Goal: Information Seeking & Learning: Learn about a topic

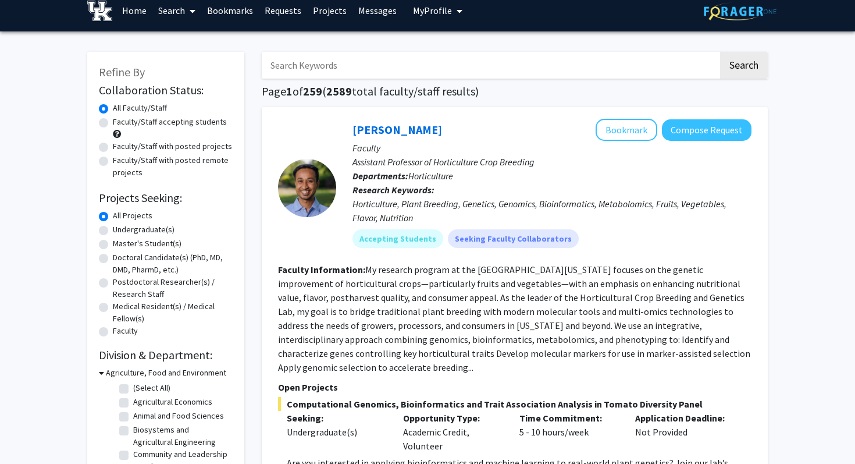
scroll to position [11, 0]
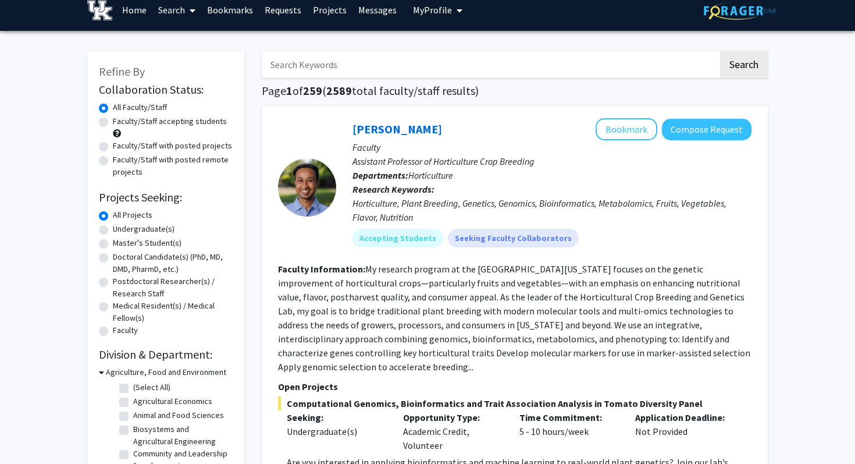
click at [151, 231] on label "Undergraduate(s)" at bounding box center [144, 229] width 62 height 12
click at [120, 230] on input "Undergraduate(s)" at bounding box center [117, 227] width 8 height 8
radio input "true"
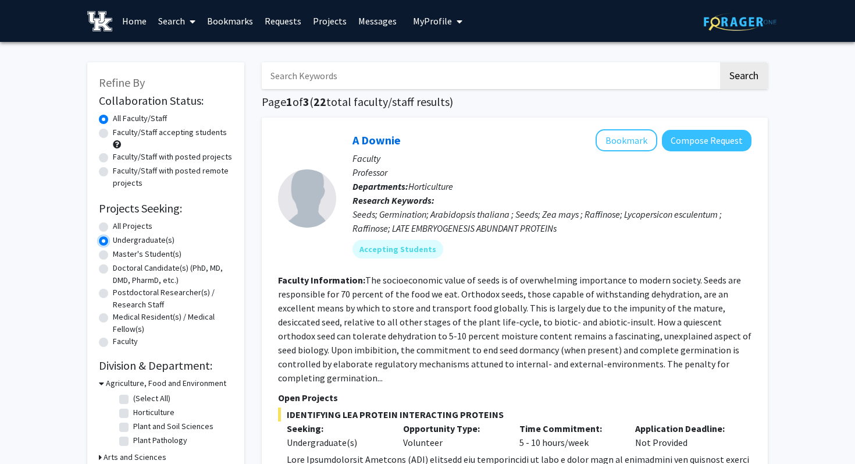
scroll to position [2, 0]
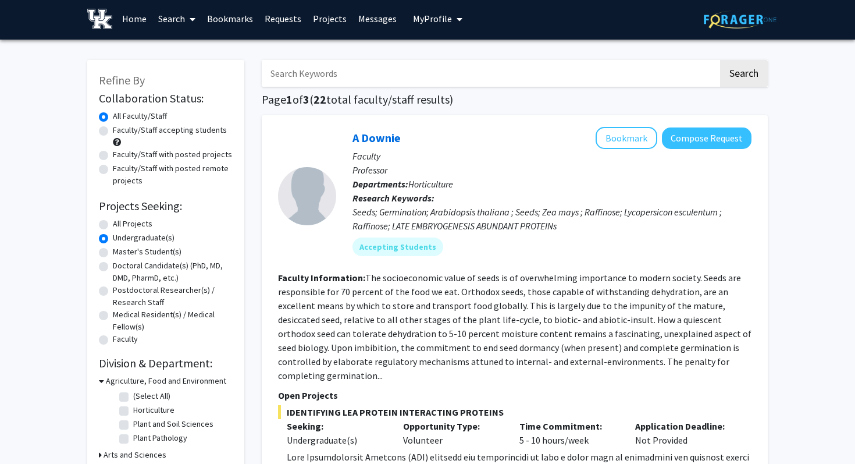
click at [113, 130] on label "Faculty/Staff accepting students" at bounding box center [170, 130] width 114 height 12
click at [113, 130] on input "Faculty/Staff accepting students" at bounding box center [117, 128] width 8 height 8
radio input "true"
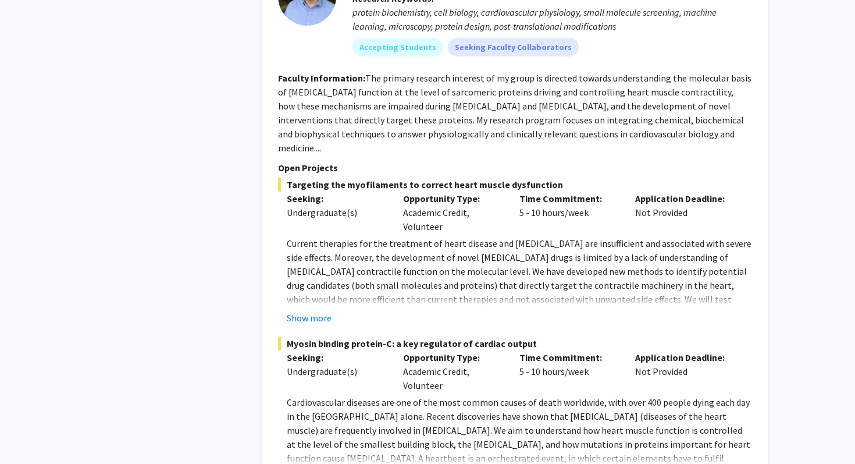
scroll to position [2944, 0]
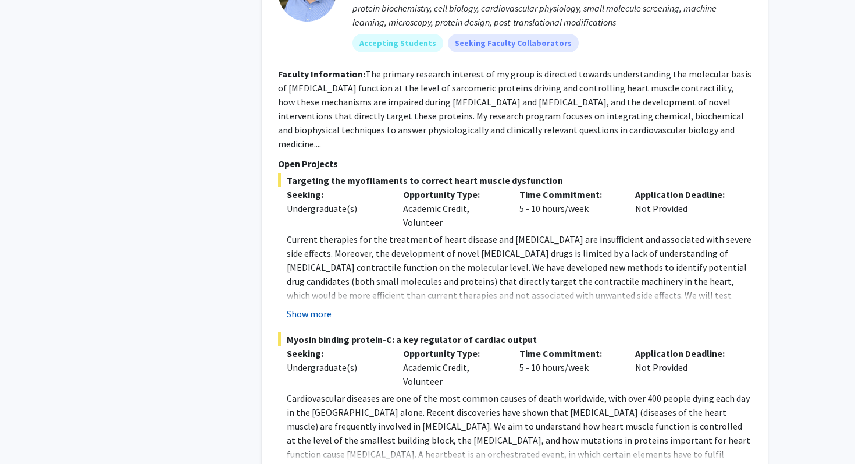
click at [320, 307] on button "Show more" at bounding box center [309, 314] width 45 height 14
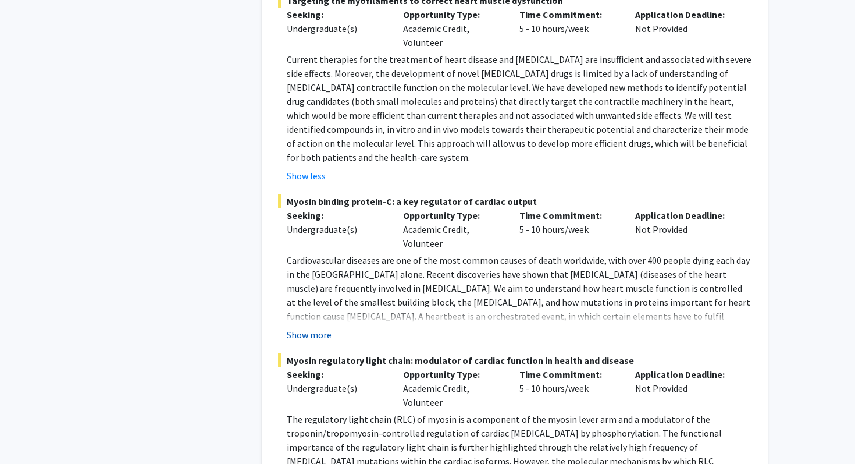
click at [320, 327] on button "Show more" at bounding box center [309, 334] width 45 height 14
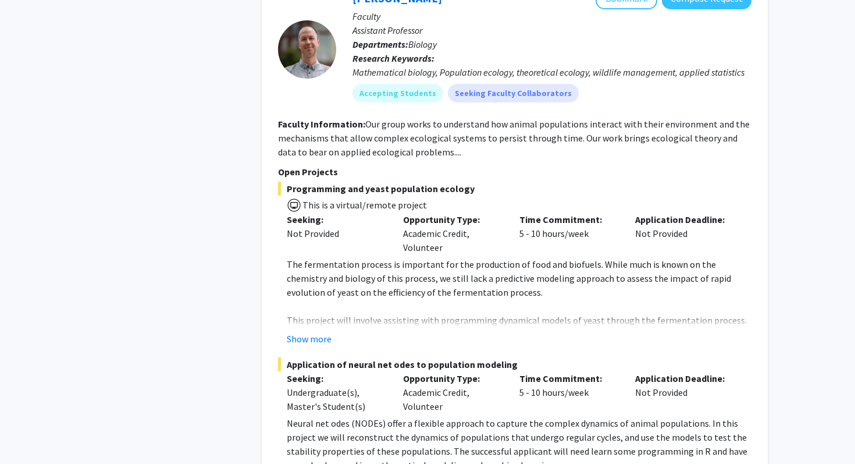
scroll to position [5974, 0]
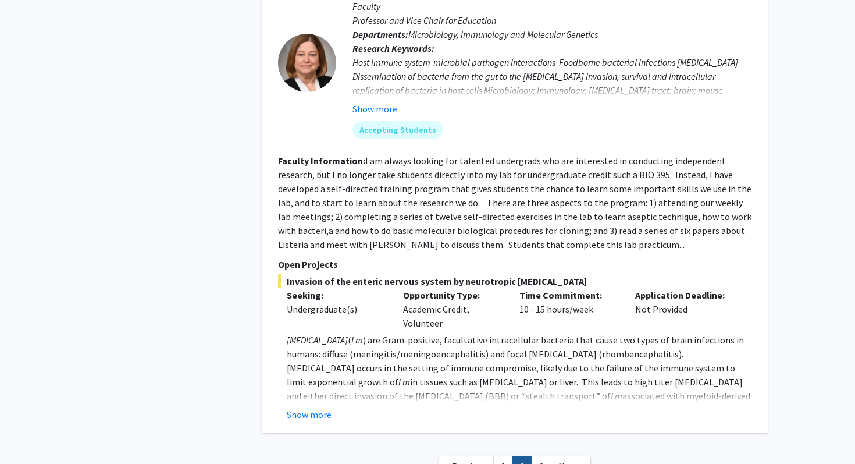
scroll to position [4014, 0]
click at [543, 456] on link "3" at bounding box center [542, 466] width 20 height 20
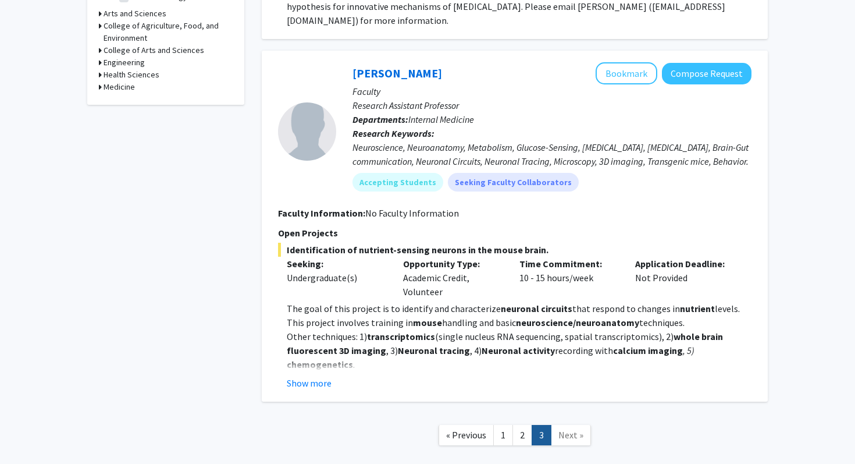
scroll to position [444, 0]
click at [313, 383] on button "Show more" at bounding box center [309, 382] width 45 height 14
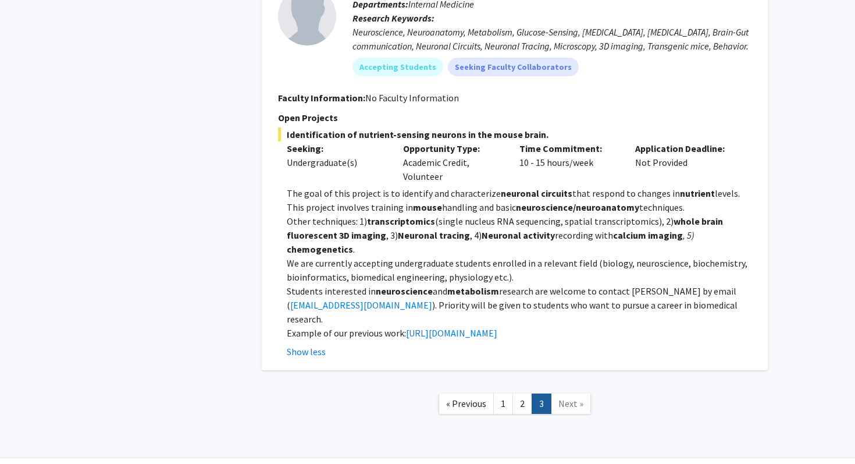
scroll to position [560, 0]
click at [522, 394] on link "2" at bounding box center [522, 402] width 20 height 20
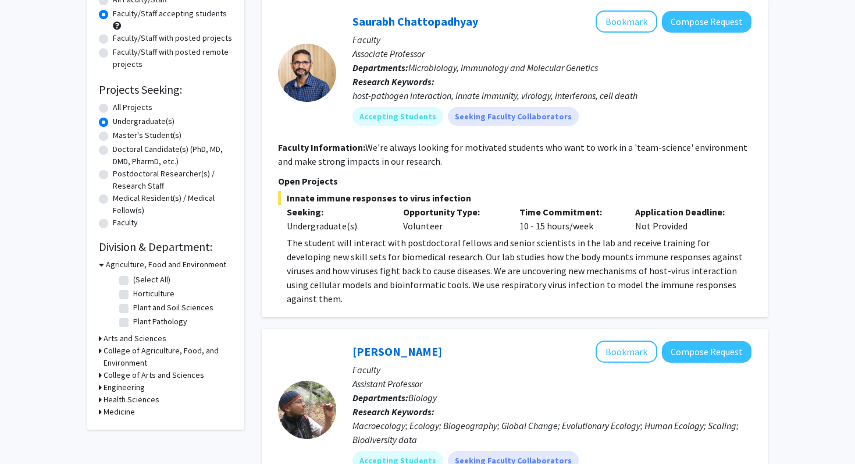
scroll to position [143, 0]
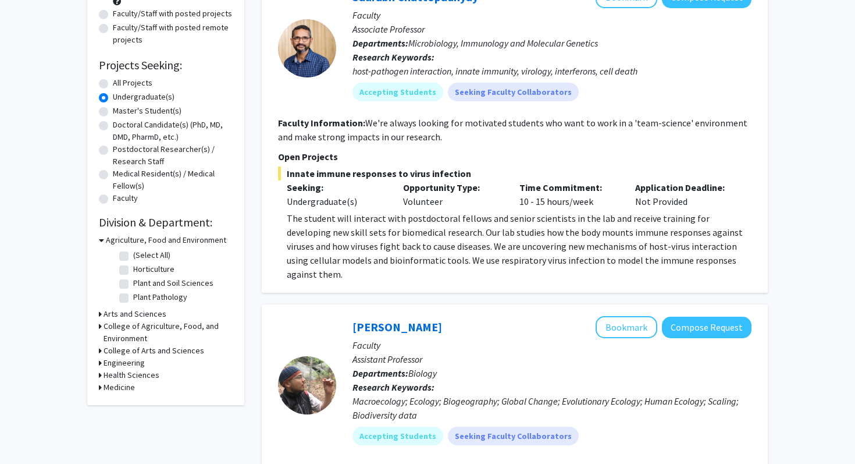
click at [101, 241] on icon at bounding box center [101, 240] width 5 height 12
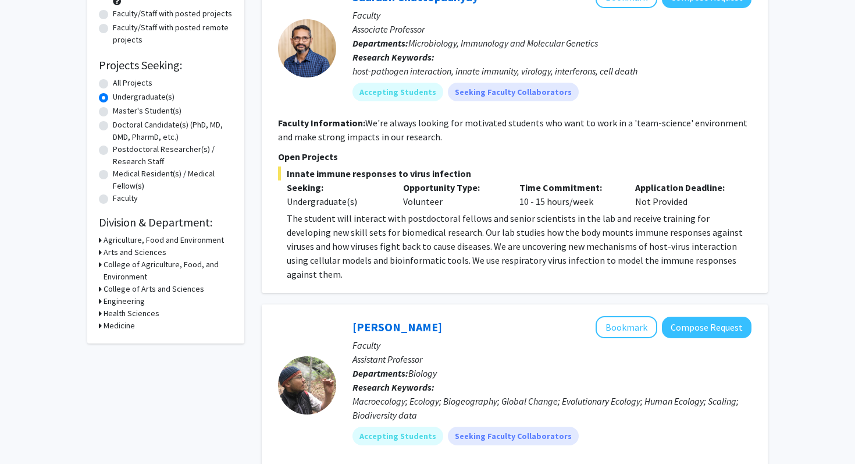
click at [101, 241] on icon at bounding box center [100, 240] width 3 height 12
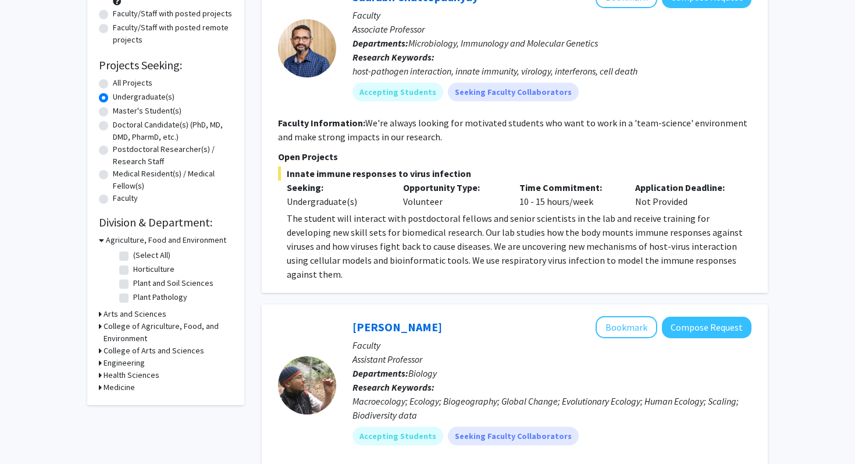
click at [139, 324] on h3 "College of Agriculture, Food, and Environment" at bounding box center [168, 332] width 129 height 24
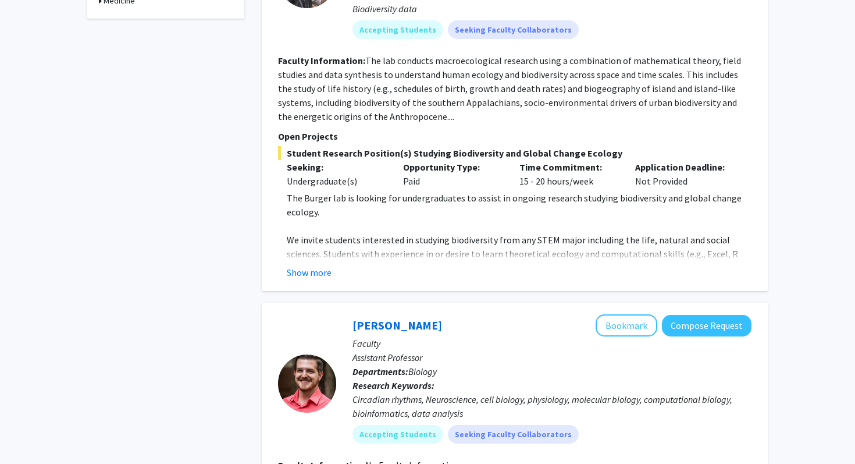
scroll to position [0, 0]
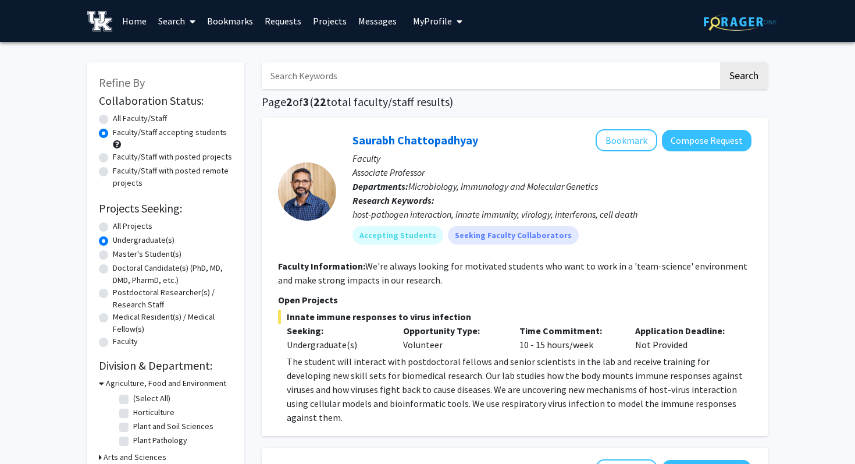
click at [321, 74] on input "Search Keywords" at bounding box center [490, 75] width 457 height 27
type input "[PERSON_NAME]"
click at [720, 62] on button "Search" at bounding box center [744, 75] width 48 height 27
radio input "true"
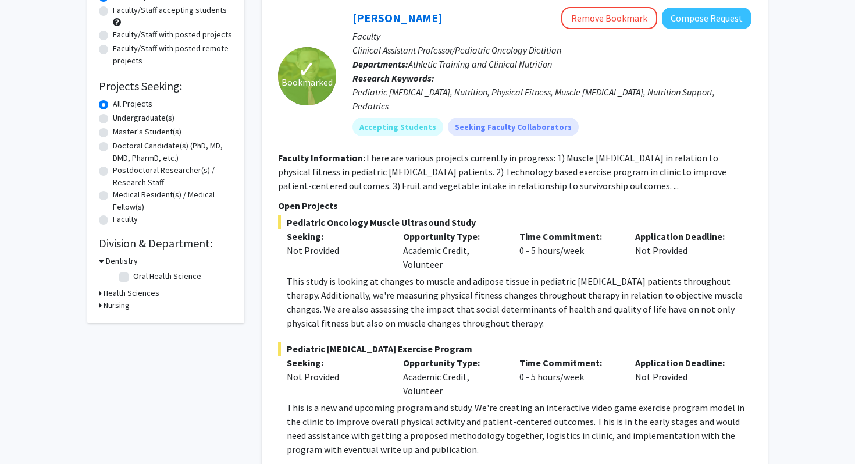
scroll to position [109, 0]
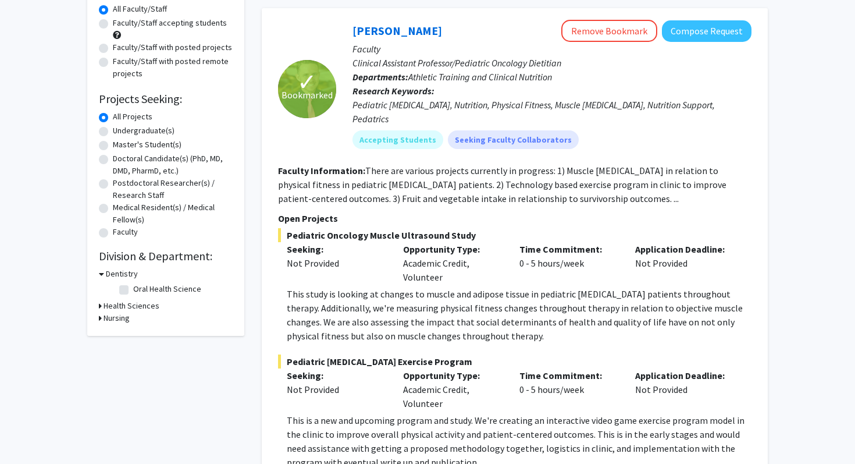
click at [149, 131] on label "Undergraduate(s)" at bounding box center [144, 130] width 62 height 12
click at [120, 131] on input "Undergraduate(s)" at bounding box center [117, 128] width 8 height 8
radio input "true"
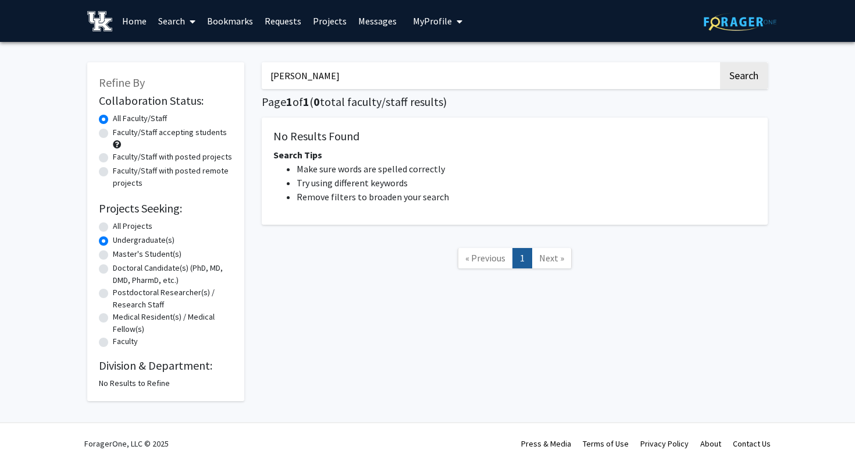
click at [129, 225] on label "All Projects" at bounding box center [133, 226] width 40 height 12
click at [120, 225] on input "All Projects" at bounding box center [117, 224] width 8 height 8
radio input "true"
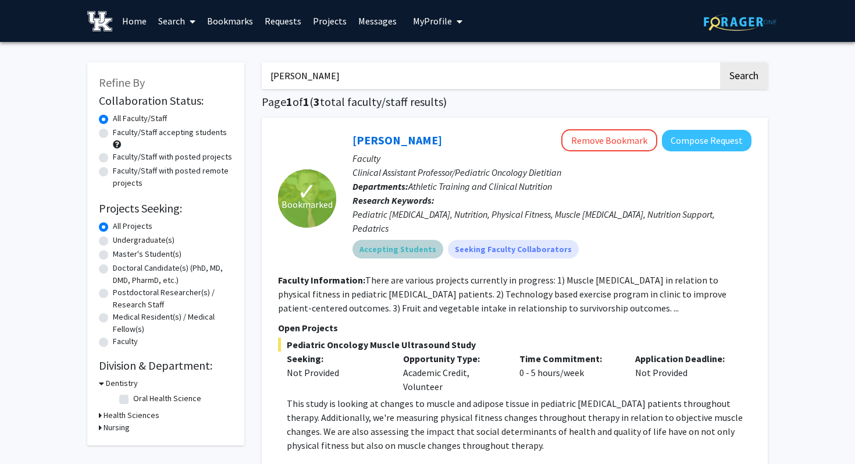
click at [400, 240] on mat-chip "Accepting Students" at bounding box center [397, 249] width 91 height 19
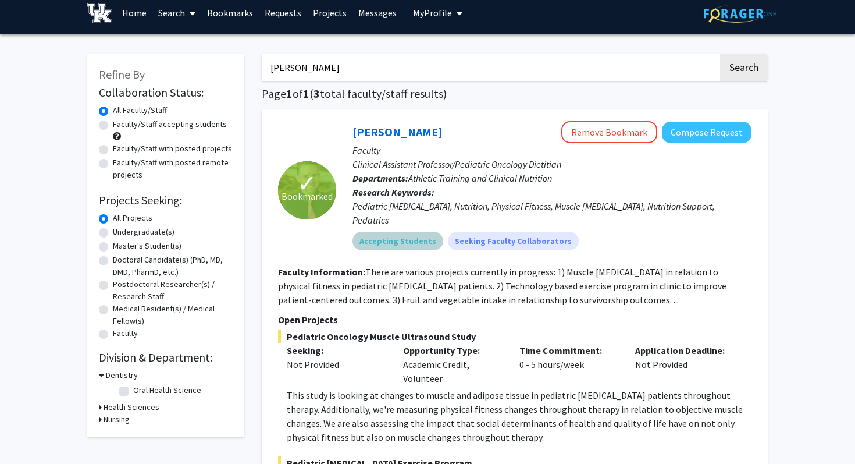
scroll to position [4, 0]
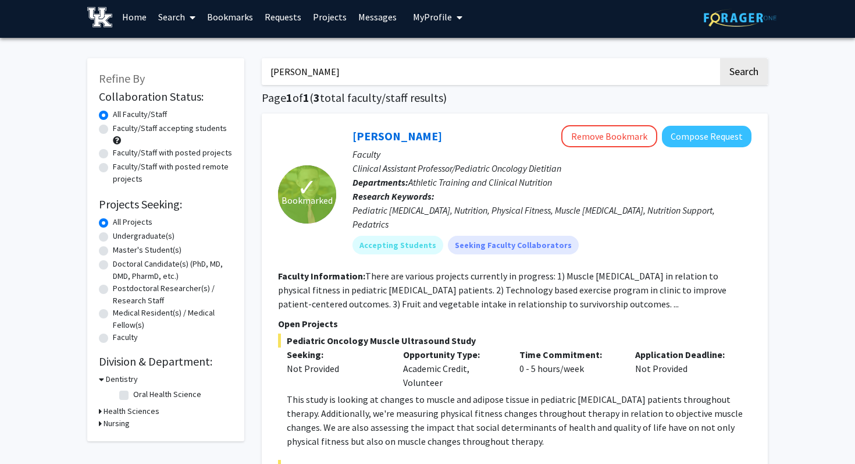
click at [129, 381] on h3 "Dentistry" at bounding box center [122, 379] width 32 height 12
click at [129, 392] on h3 "Health Sciences" at bounding box center [132, 391] width 56 height 12
click at [133, 405] on label "Athletic Training and Clinical Nutrition" at bounding box center [181, 412] width 97 height 24
click at [133, 405] on input "Athletic Training and Clinical Nutrition" at bounding box center [137, 404] width 8 height 8
checkbox input "true"
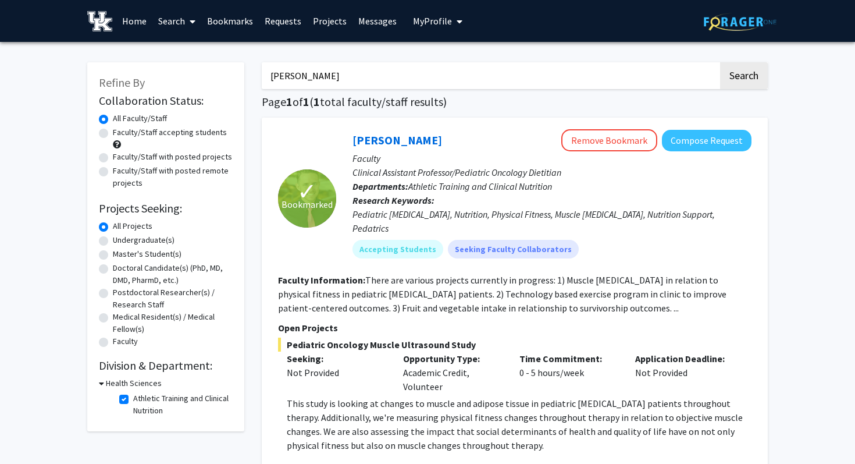
click at [133, 397] on label "Athletic Training and Clinical Nutrition" at bounding box center [181, 404] width 97 height 24
click at [133, 397] on input "Athletic Training and Clinical Nutrition" at bounding box center [137, 396] width 8 height 8
checkbox input "false"
click at [113, 131] on label "Faculty/Staff accepting students" at bounding box center [170, 132] width 114 height 12
click at [113, 131] on input "Faculty/Staff accepting students" at bounding box center [117, 130] width 8 height 8
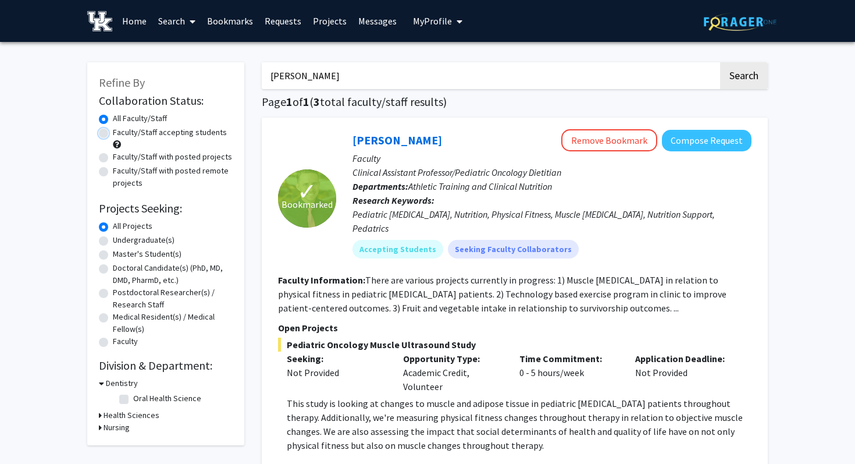
radio input "true"
drag, startPoint x: 486, startPoint y: 68, endPoint x: 235, endPoint y: 56, distance: 251.6
click at [317, 77] on input "[PERSON_NAME]" at bounding box center [490, 75] width 457 height 27
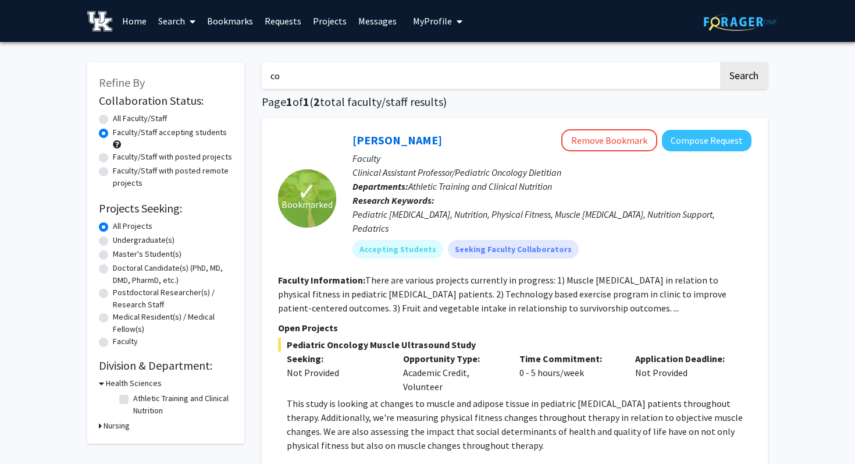
type input "c"
click at [720, 62] on button "Search" at bounding box center [744, 75] width 48 height 27
radio input "true"
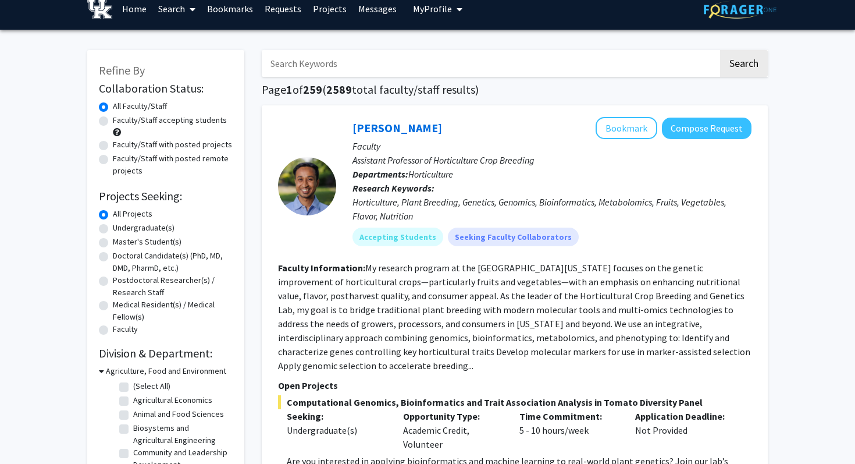
scroll to position [13, 0]
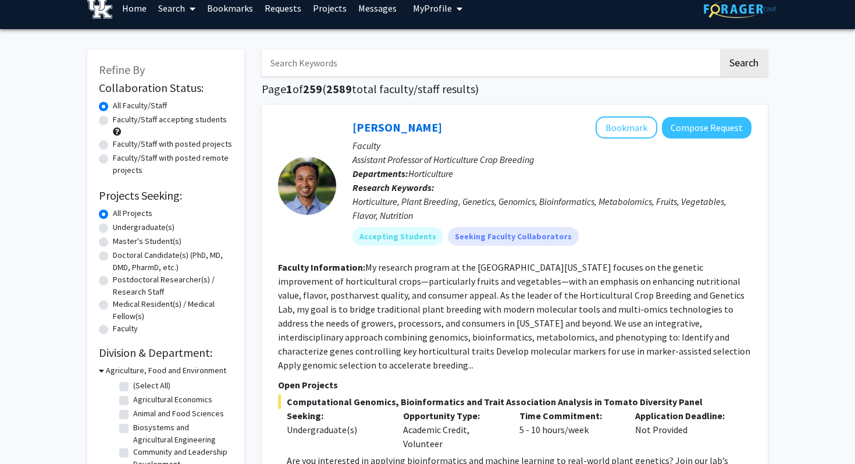
click at [113, 121] on label "Faculty/Staff accepting students" at bounding box center [170, 119] width 114 height 12
click at [113, 121] on input "Faculty/Staff accepting students" at bounding box center [117, 117] width 8 height 8
radio input "true"
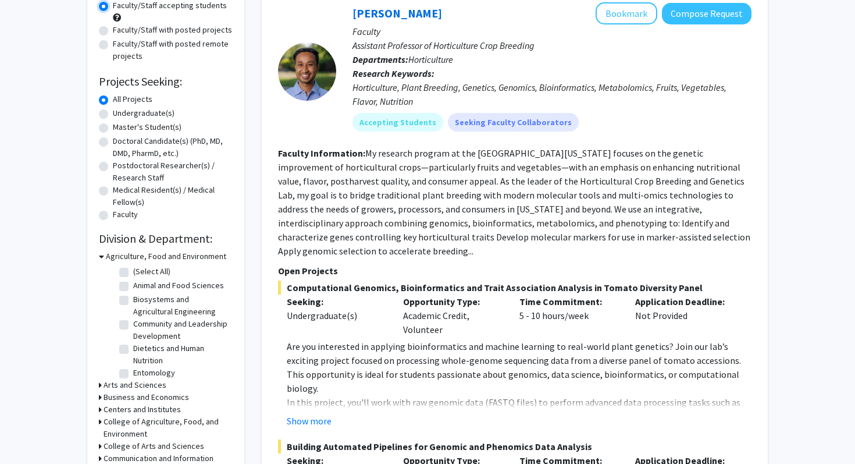
scroll to position [128, 0]
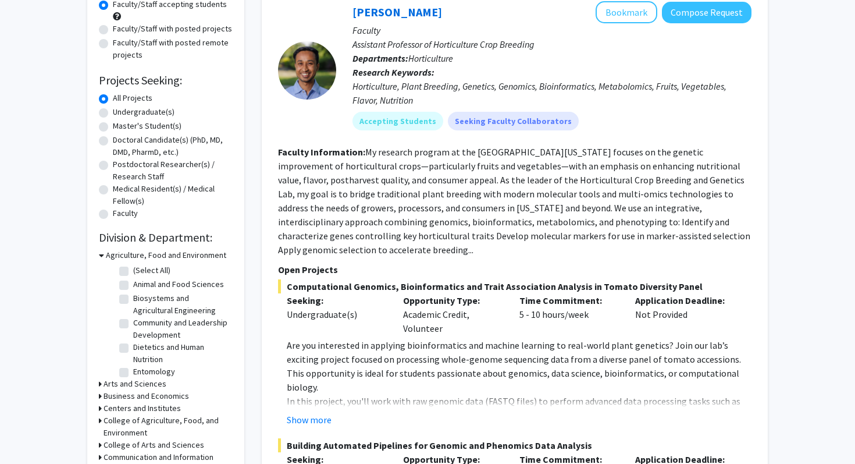
click at [133, 348] on label "Dietetics and Human Nutrition" at bounding box center [181, 353] width 97 height 24
click at [133, 348] on input "Dietetics and Human Nutrition" at bounding box center [137, 345] width 8 height 8
checkbox input "true"
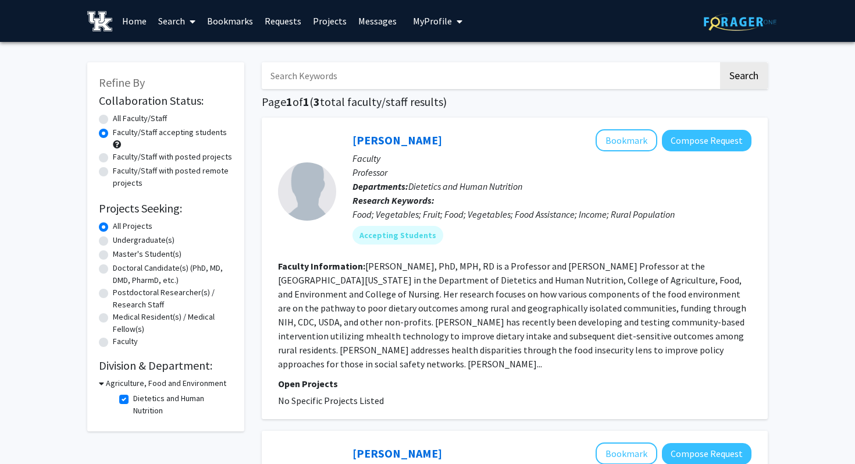
click at [133, 400] on label "Dietetics and Human Nutrition" at bounding box center [181, 404] width 97 height 24
click at [133, 400] on input "Dietetics and Human Nutrition" at bounding box center [137, 396] width 8 height 8
checkbox input "false"
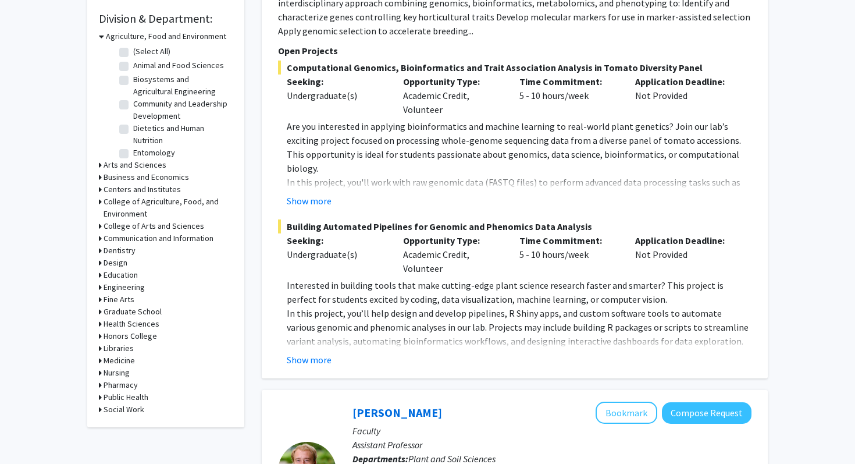
scroll to position [347, 0]
click at [123, 359] on h3 "Medicine" at bounding box center [119, 360] width 31 height 12
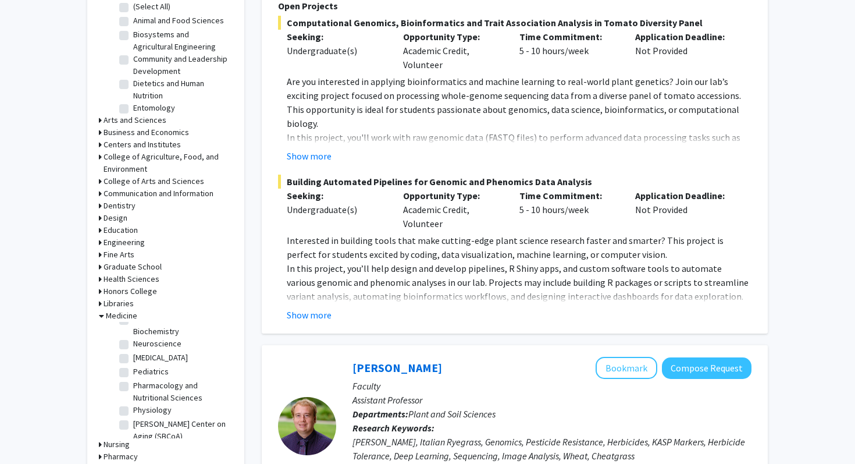
scroll to position [137, 0]
click at [133, 369] on label "Pharmacology and Nutritional Sciences" at bounding box center [181, 381] width 97 height 24
click at [133, 369] on input "Pharmacology and Nutritional Sciences" at bounding box center [137, 373] width 8 height 8
checkbox input "true"
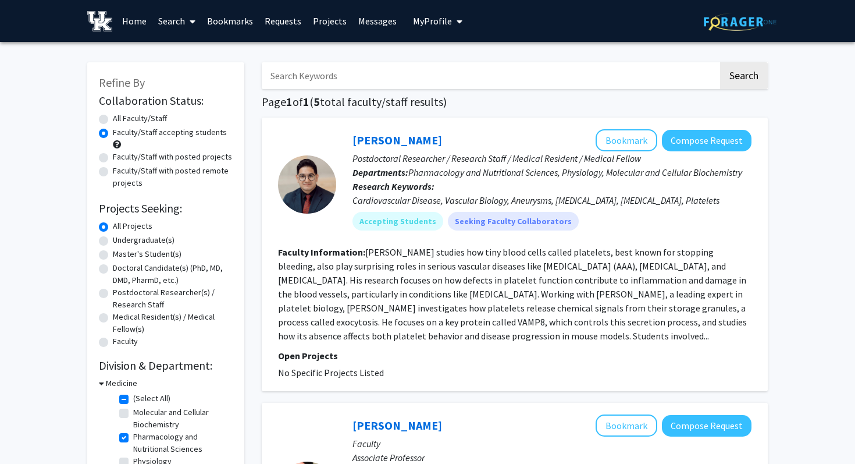
click at [133, 436] on label "Pharmacology and Nutritional Sciences" at bounding box center [181, 442] width 97 height 24
click at [133, 436] on input "Pharmacology and Nutritional Sciences" at bounding box center [137, 434] width 8 height 8
checkbox input "false"
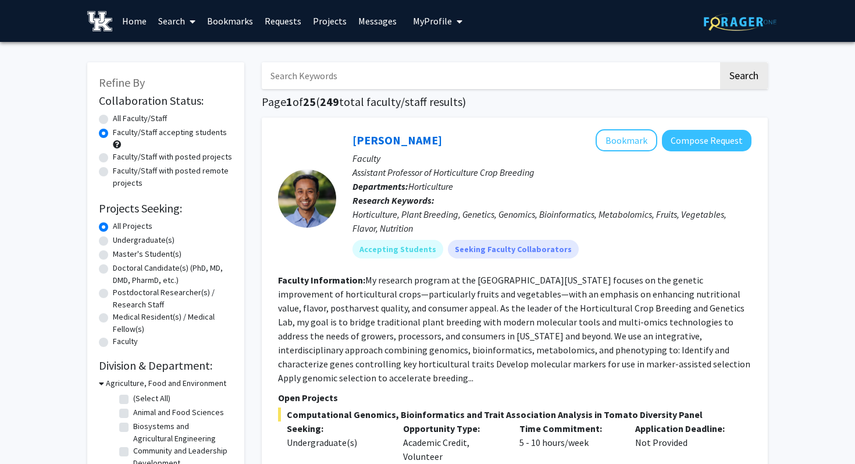
click at [113, 156] on label "Faculty/Staff with posted projects" at bounding box center [172, 157] width 119 height 12
click at [113, 156] on input "Faculty/Staff with posted projects" at bounding box center [117, 155] width 8 height 8
radio input "true"
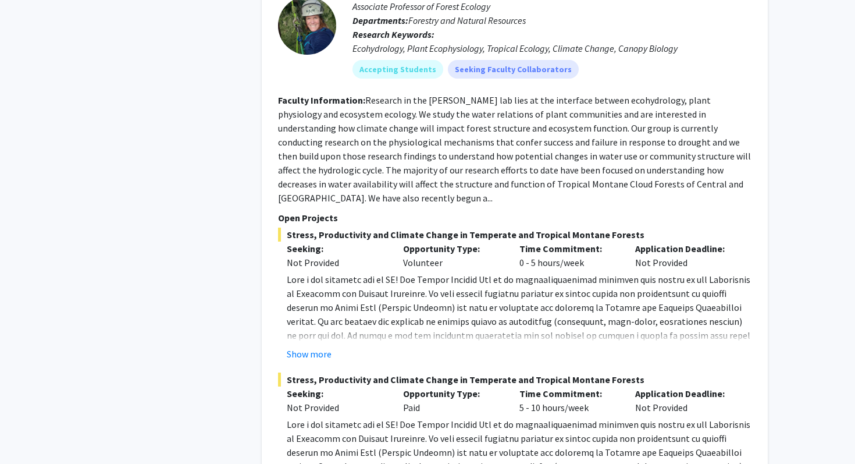
scroll to position [2299, 0]
click at [309, 346] on button "Show more" at bounding box center [309, 353] width 45 height 14
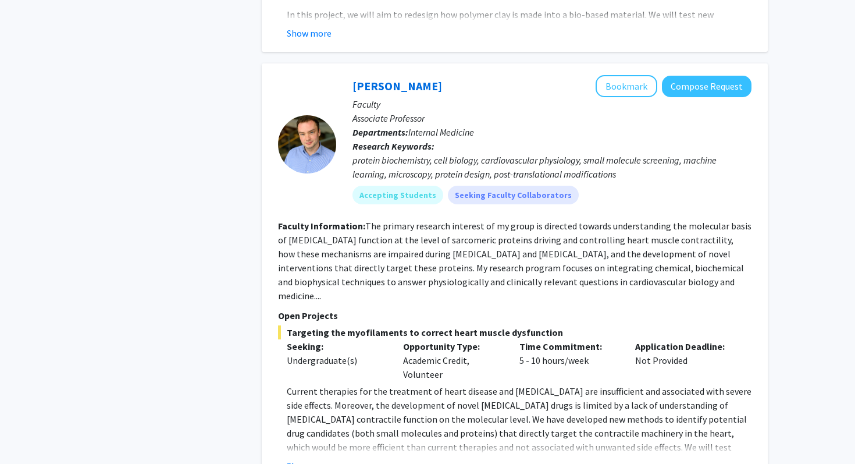
scroll to position [5478, 0]
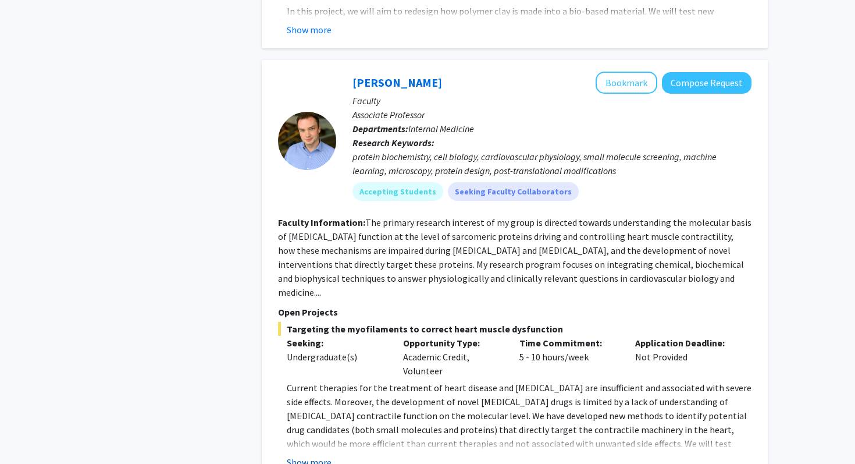
click at [295, 455] on button "Show more" at bounding box center [309, 462] width 45 height 14
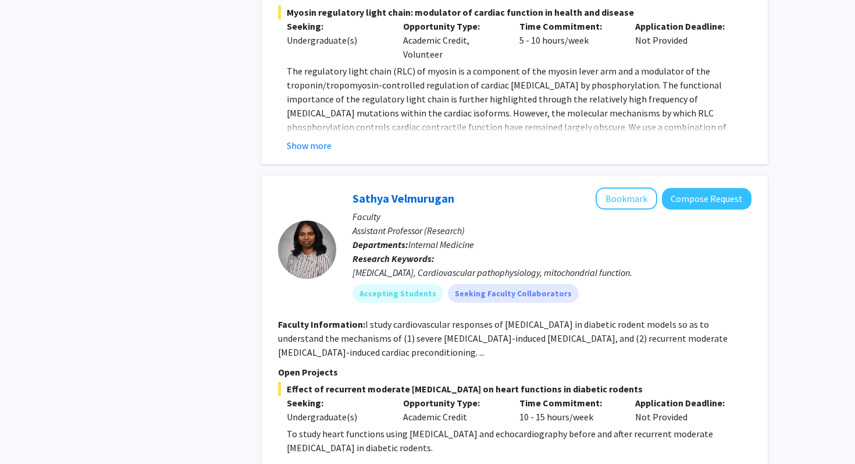
scroll to position [6173, 0]
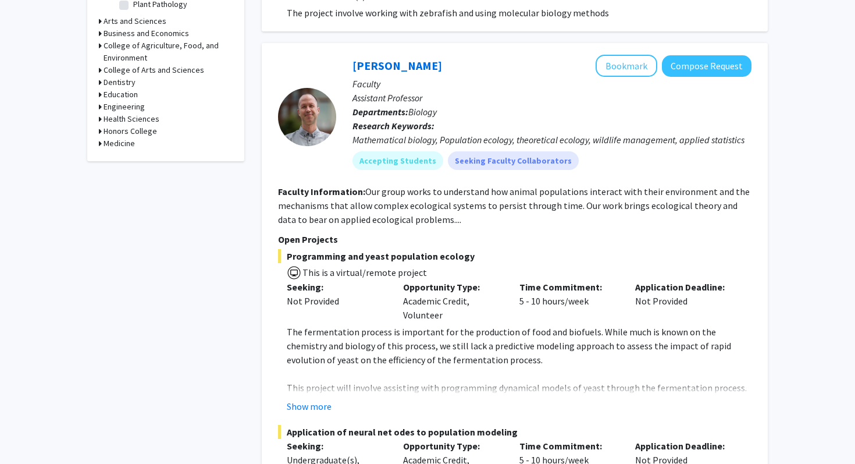
scroll to position [469, 0]
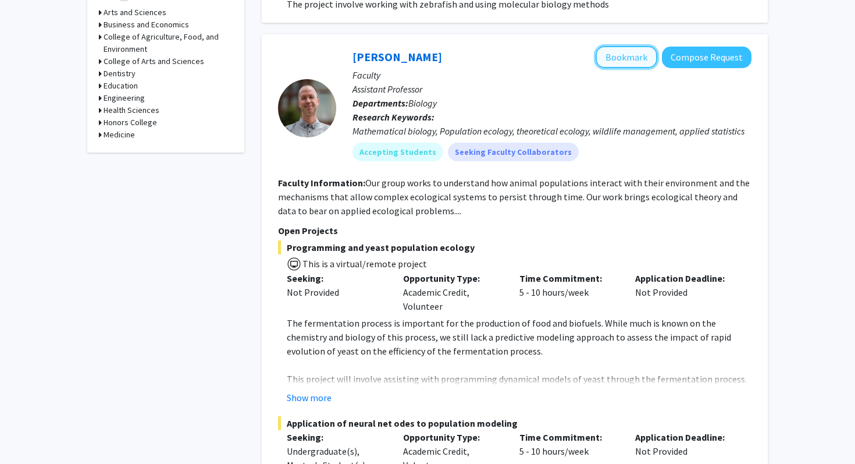
click at [618, 46] on button "Bookmark" at bounding box center [627, 57] width 62 height 22
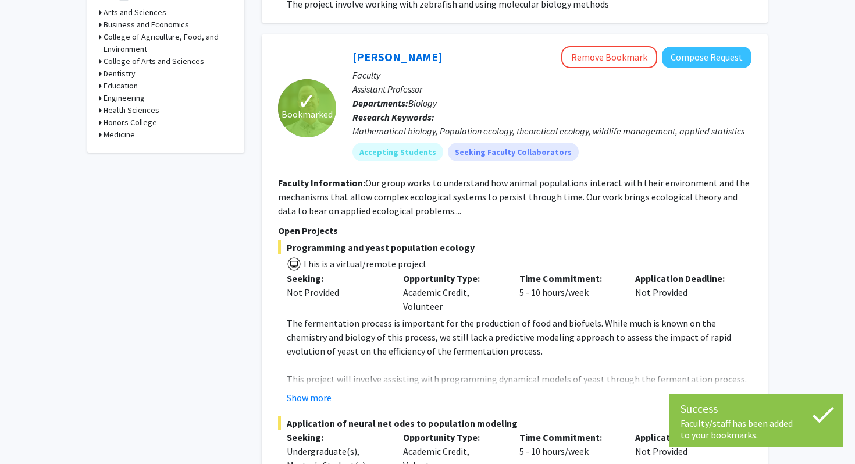
scroll to position [0, 0]
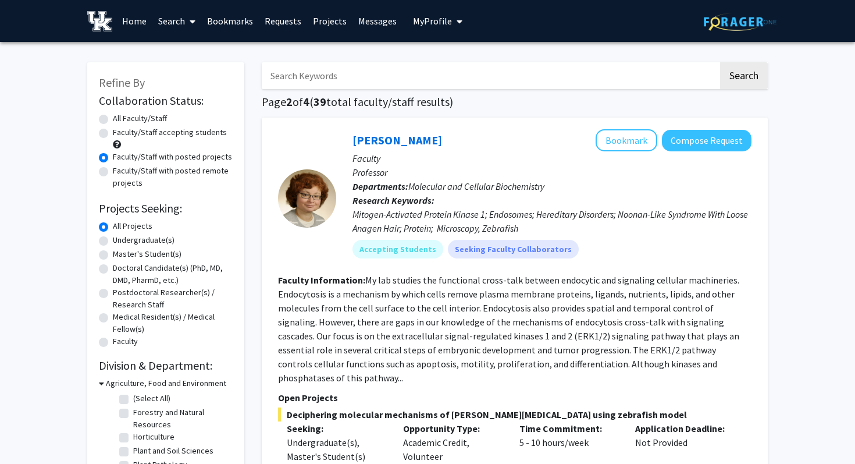
click at [177, 26] on link "Search" at bounding box center [176, 21] width 49 height 41
click at [236, 18] on link "Bookmarks" at bounding box center [230, 21] width 58 height 41
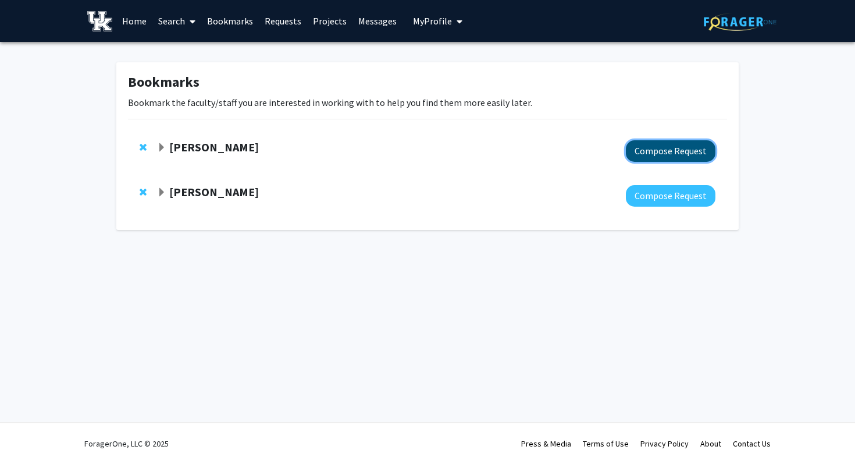
click at [667, 143] on button "Compose Request" at bounding box center [671, 151] width 90 height 22
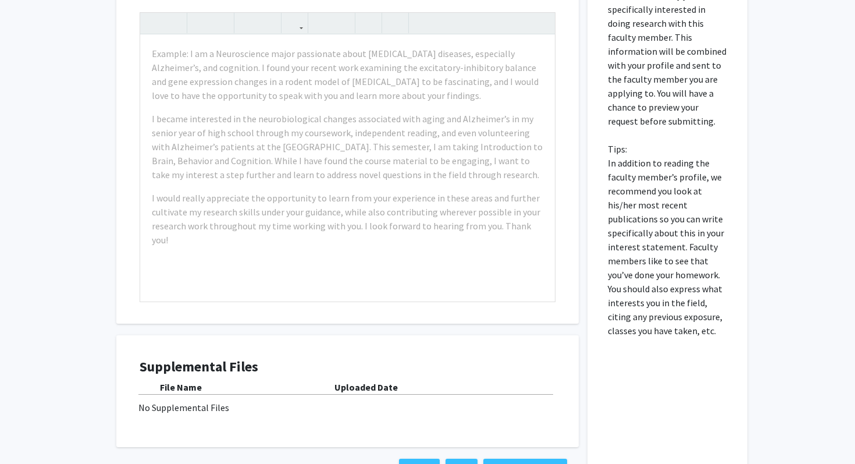
scroll to position [523, 0]
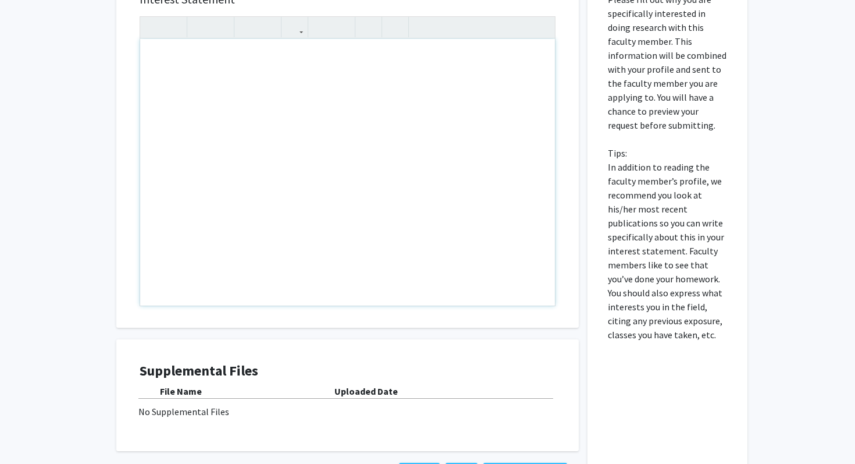
drag, startPoint x: 156, startPoint y: 56, endPoint x: 168, endPoint y: 59, distance: 12.0
click at [184, 75] on div "To enrich screen reader interactions, please activate Accessibility in Grammarl…" at bounding box center [347, 172] width 415 height 266
click at [96, 123] on div "All Requests Request for [PERSON_NAME] Request for [PERSON_NAME] Departments: A…" at bounding box center [427, 20] width 855 height 1002
